Goal: Information Seeking & Learning: Learn about a topic

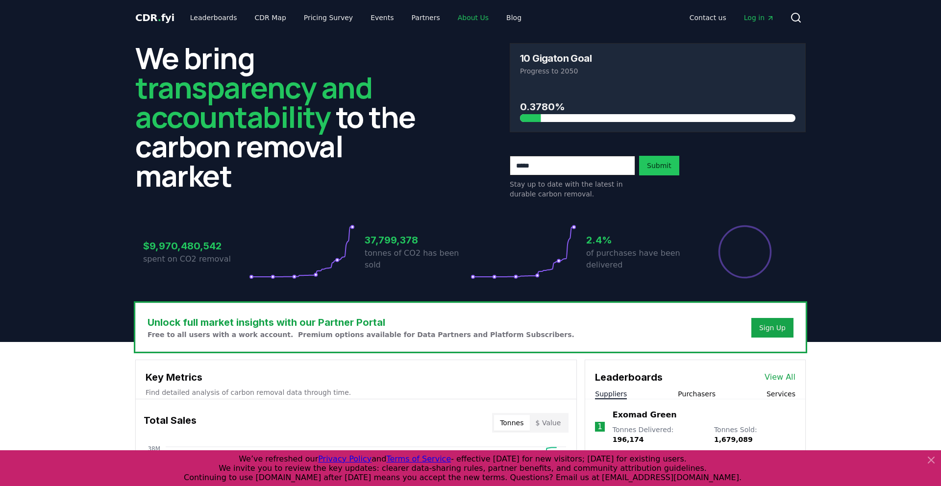
click at [462, 17] on link "About Us" at bounding box center [473, 18] width 47 height 18
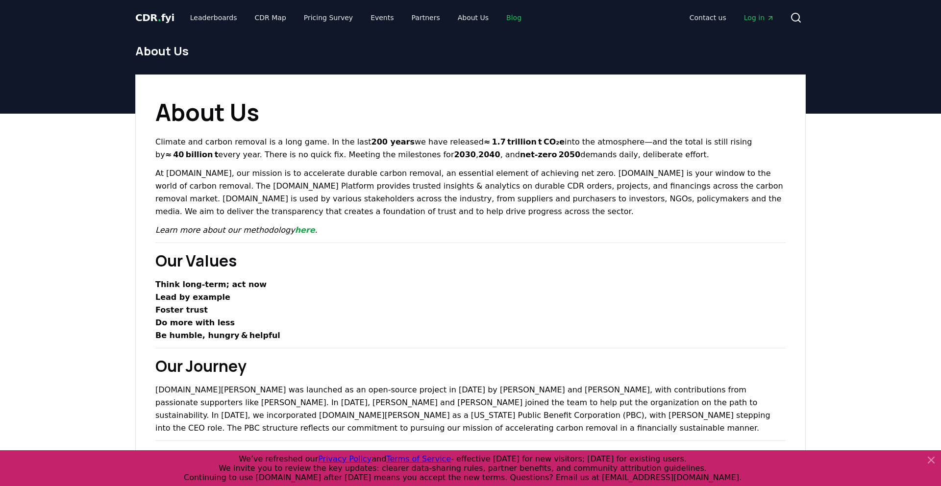
click at [499, 17] on link "Blog" at bounding box center [513, 18] width 31 height 18
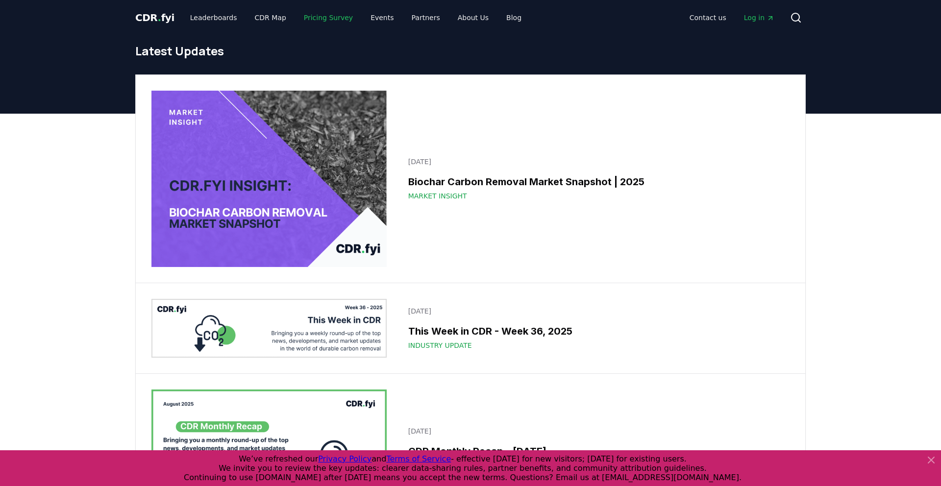
click at [306, 17] on link "Pricing Survey" at bounding box center [328, 18] width 65 height 18
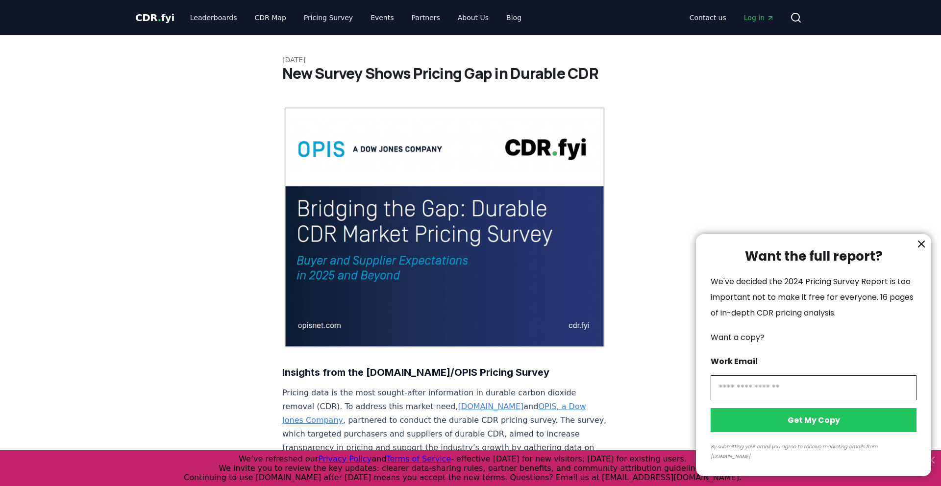
click at [307, 22] on div at bounding box center [470, 243] width 941 height 486
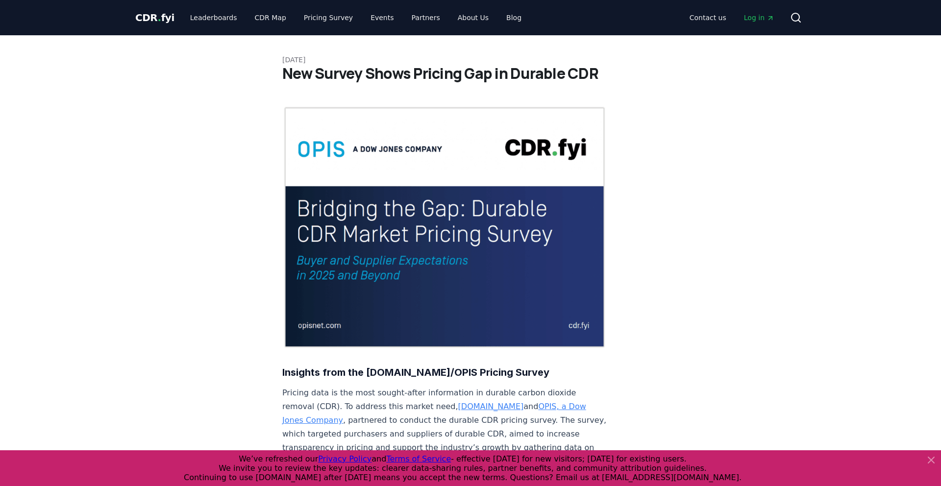
click at [307, 22] on div at bounding box center [470, 243] width 941 height 486
click at [313, 22] on link "Pricing Survey" at bounding box center [328, 18] width 65 height 18
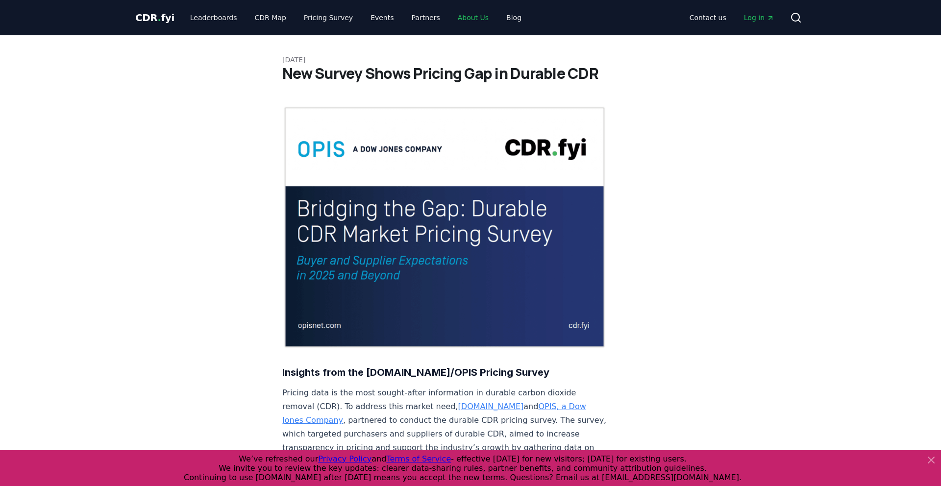
click at [453, 22] on link "About Us" at bounding box center [473, 18] width 47 height 18
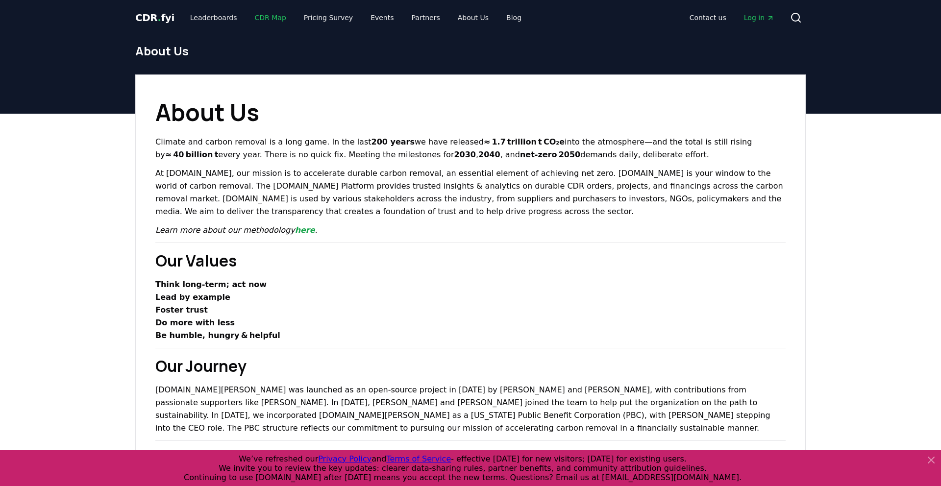
click at [263, 21] on link "CDR Map" at bounding box center [270, 18] width 47 height 18
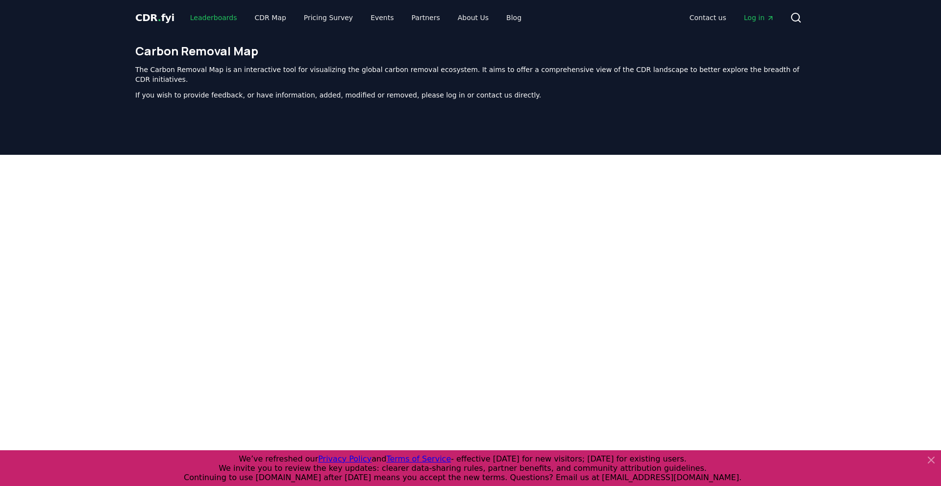
click at [190, 16] on link "Leaderboards" at bounding box center [213, 18] width 63 height 18
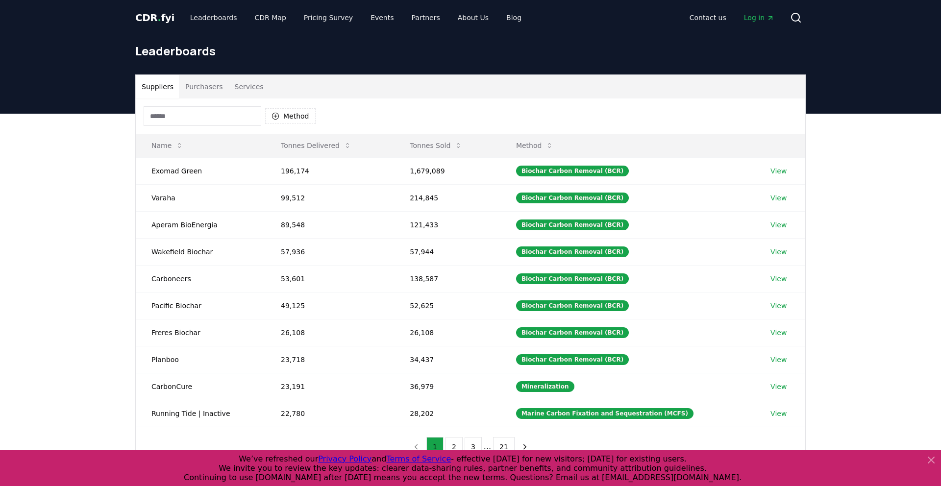
click at [209, 87] on button "Purchasers" at bounding box center [203, 87] width 49 height 24
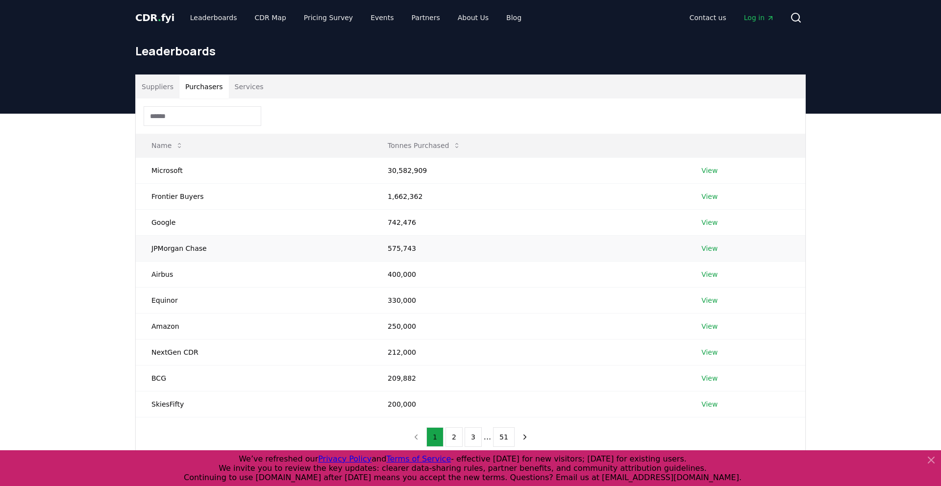
click at [244, 250] on td "JPMorgan Chase" at bounding box center [254, 248] width 236 height 26
click at [712, 248] on link "View" at bounding box center [709, 249] width 16 height 10
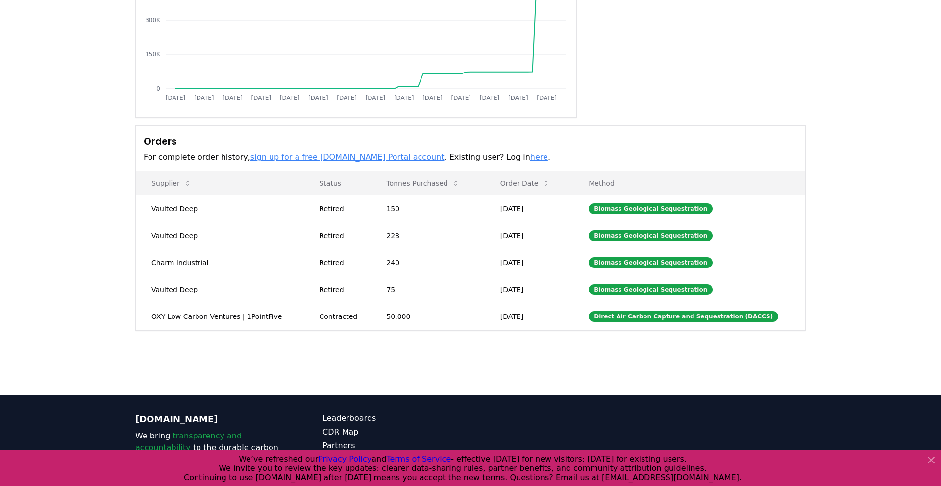
scroll to position [168, 0]
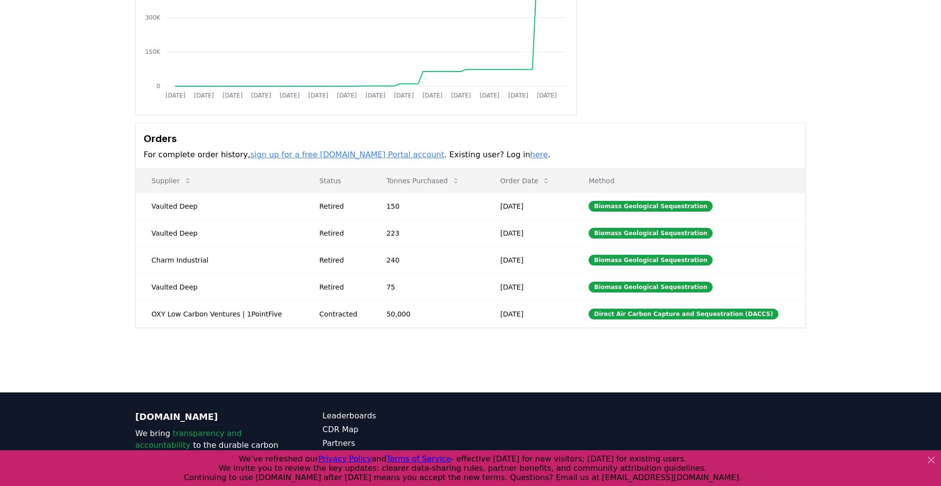
click at [362, 156] on link "sign up for a free [DOMAIN_NAME] Portal account" at bounding box center [347, 154] width 194 height 9
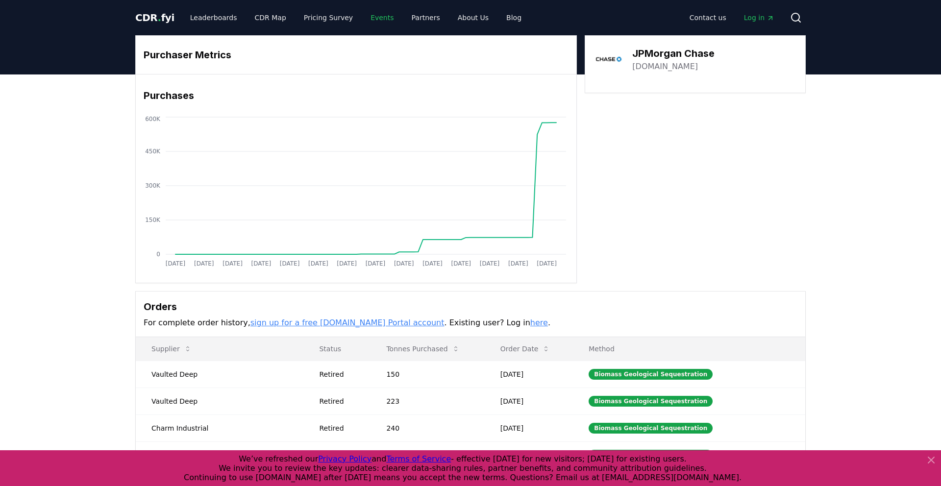
click at [376, 18] on link "Events" at bounding box center [382, 18] width 39 height 18
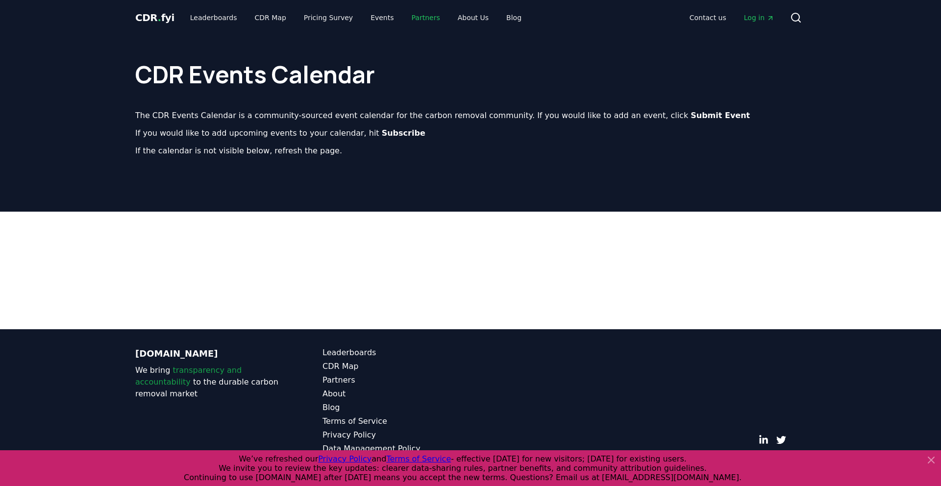
click at [416, 20] on link "Partners" at bounding box center [426, 18] width 44 height 18
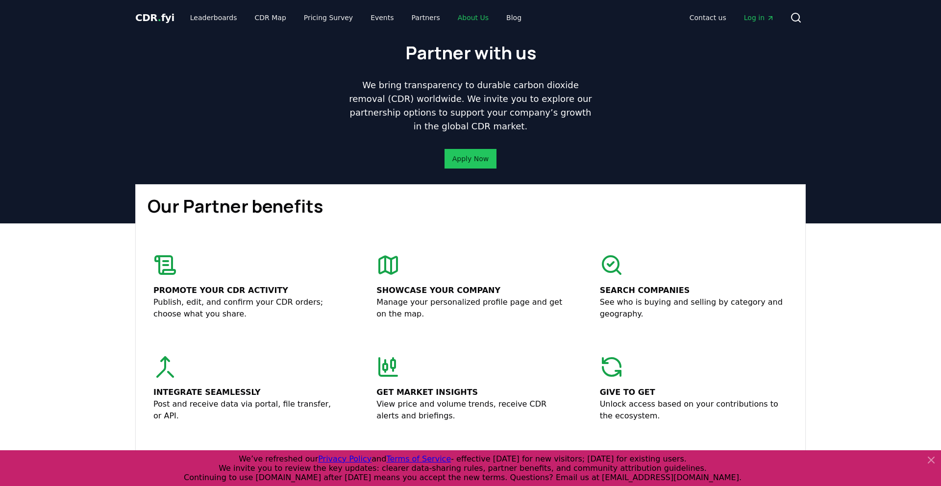
click at [456, 15] on link "About Us" at bounding box center [473, 18] width 47 height 18
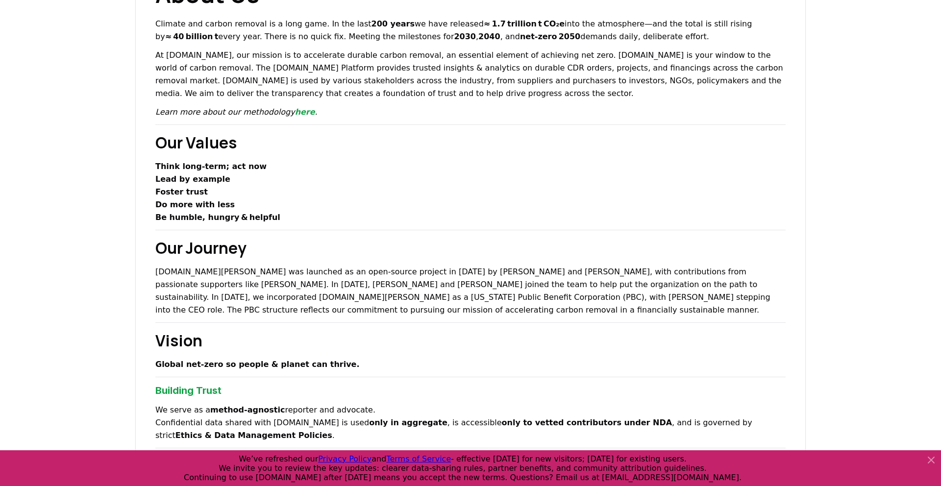
scroll to position [725, 0]
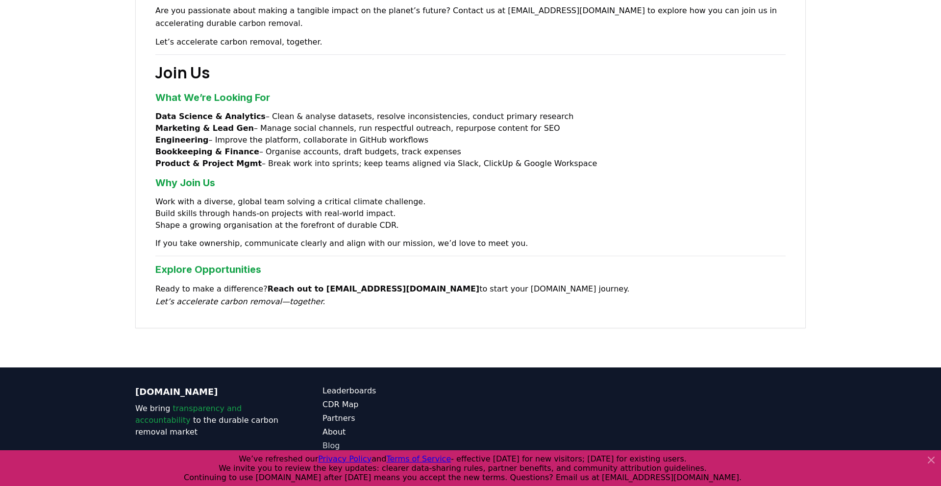
click at [333, 440] on link "Blog" at bounding box center [396, 446] width 148 height 12
